Goal: Information Seeking & Learning: Find specific fact

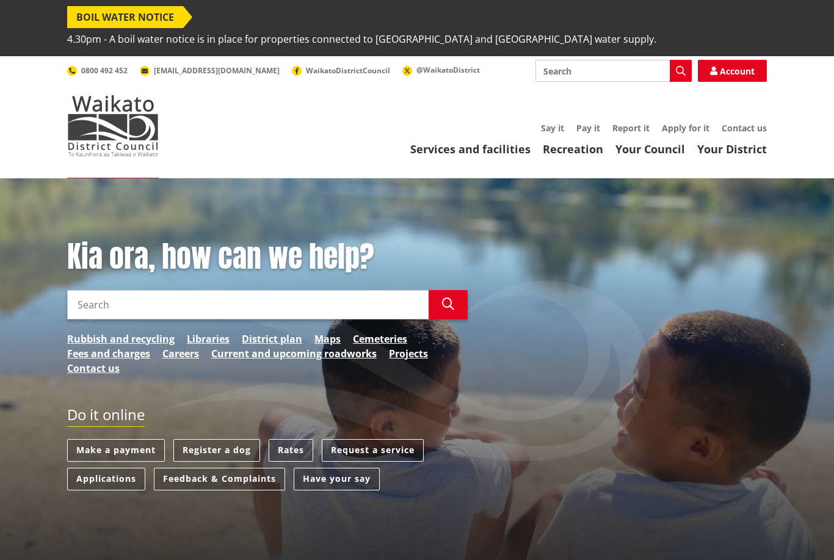
click at [99, 290] on input "Search" at bounding box center [248, 304] width 362 height 29
paste input "Camping Te Kauwhata"
type input "Camping Te Kauwhata"
click at [453, 291] on button "Search" at bounding box center [448, 304] width 39 height 29
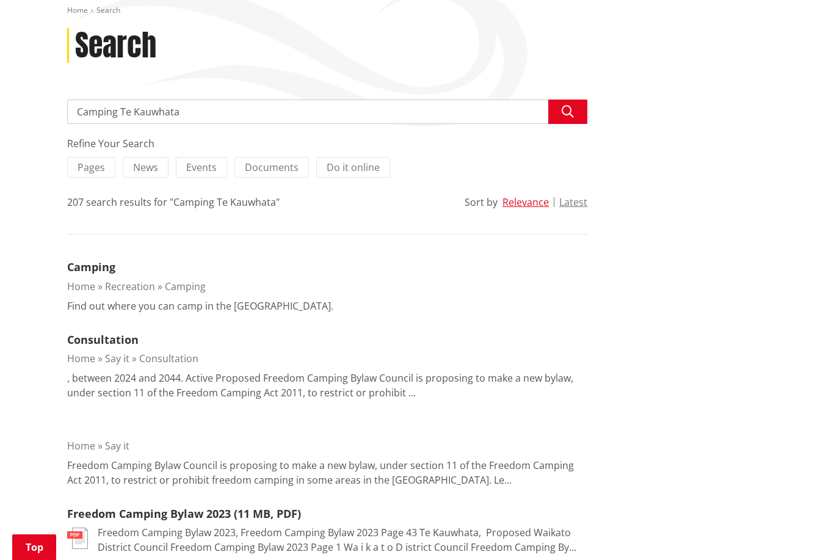
scroll to position [202, 0]
click at [95, 261] on link "Camping" at bounding box center [91, 268] width 48 height 15
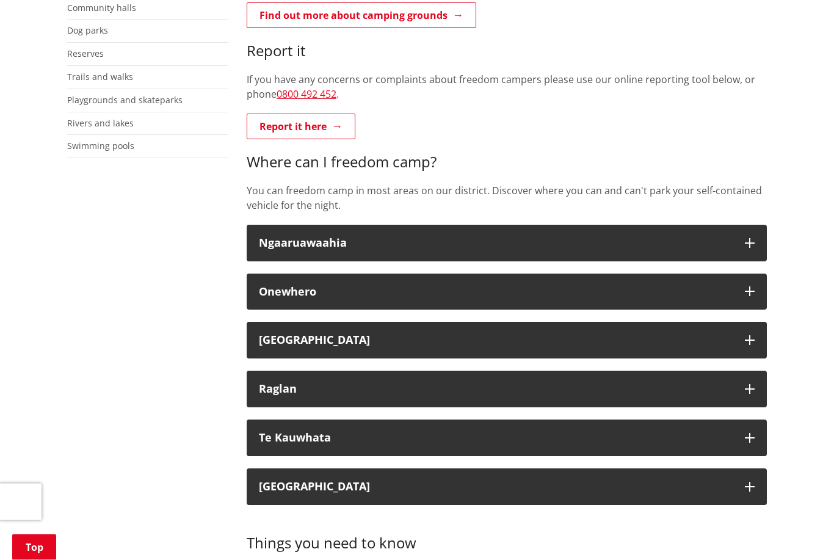
scroll to position [398, 0]
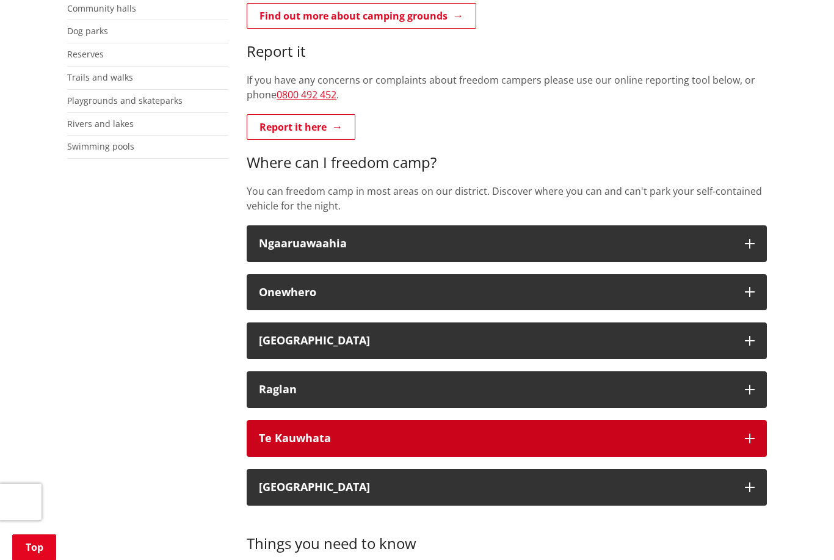
click at [679, 432] on div "Te Kauwhata" at bounding box center [496, 438] width 474 height 12
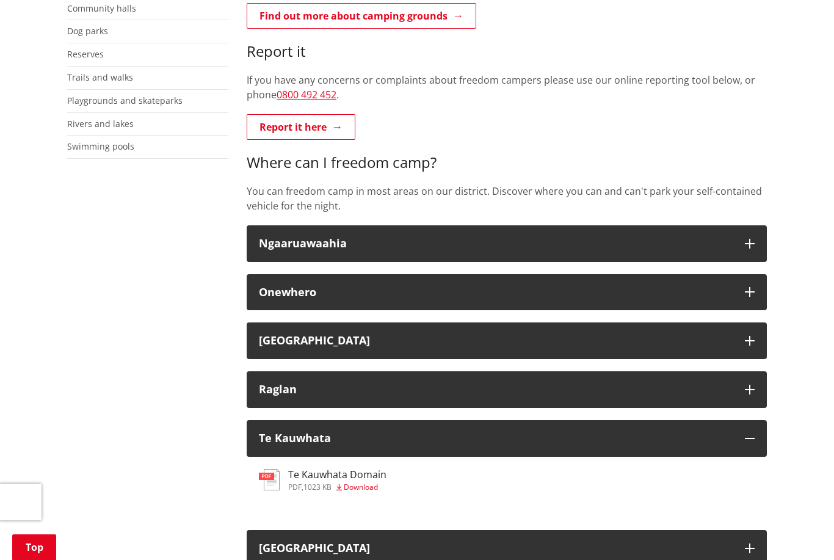
click at [286, 469] on link "pdf Te Kauwhata Domain pdf , 1023 KB Download" at bounding box center [323, 480] width 128 height 22
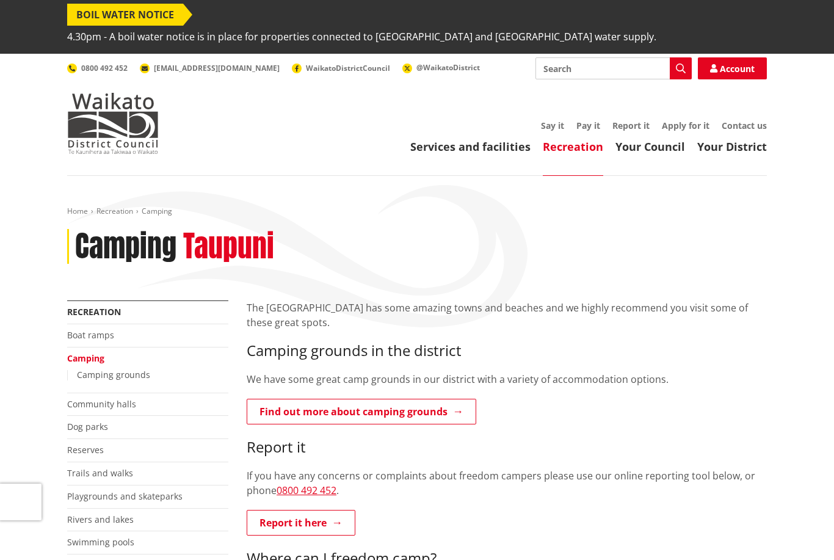
scroll to position [0, 0]
